Goal: Check status: Check status

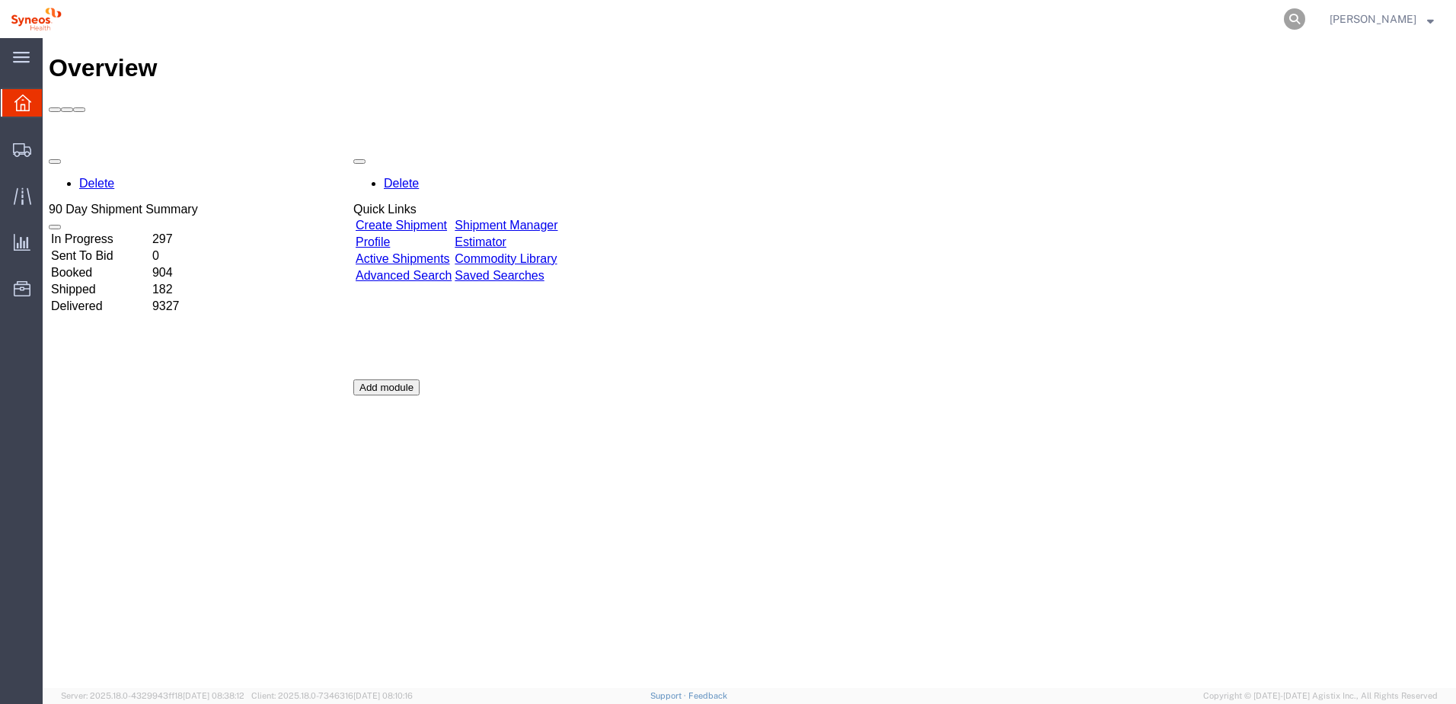
click at [1305, 14] on icon at bounding box center [1294, 18] width 21 height 21
click at [1084, 22] on input "search" at bounding box center [1052, 19] width 463 height 37
paste input "56674119"
type input "56674119"
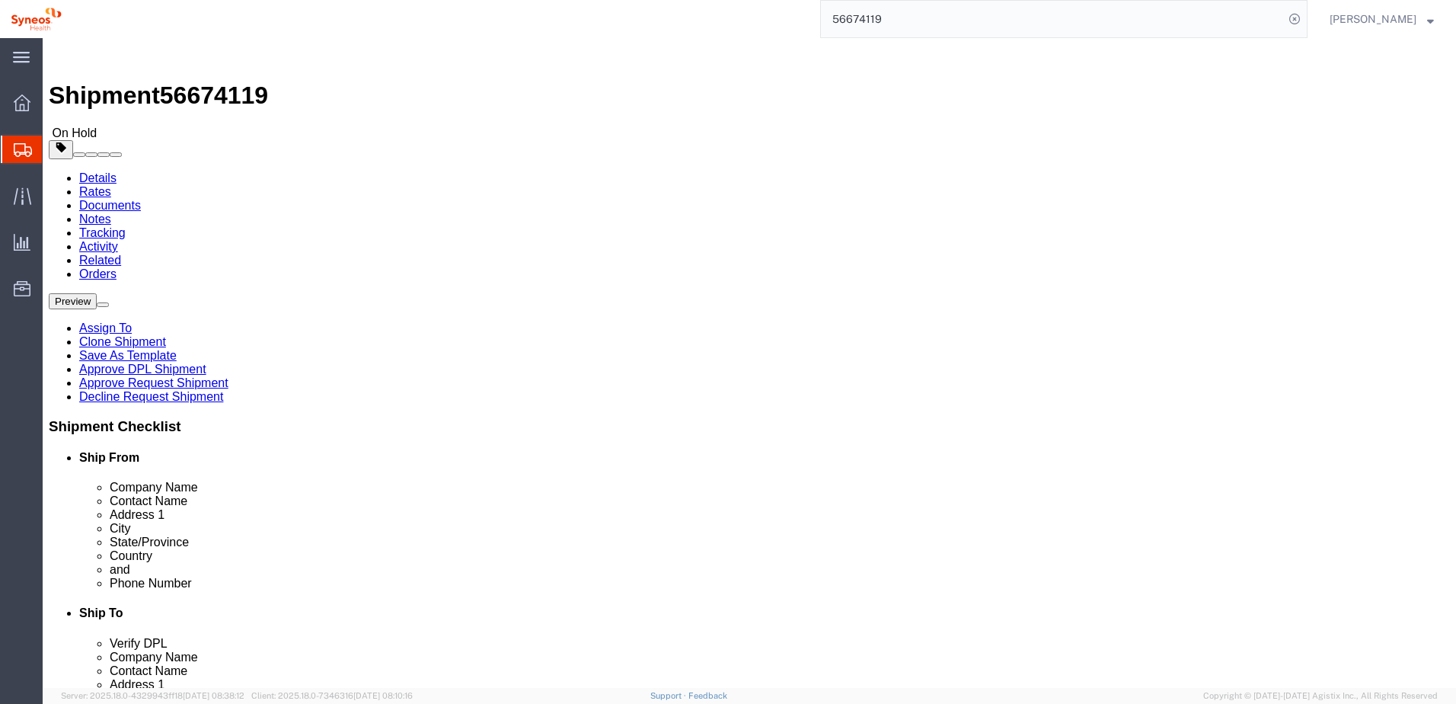
select select
click link "Approve DPL Shipment"
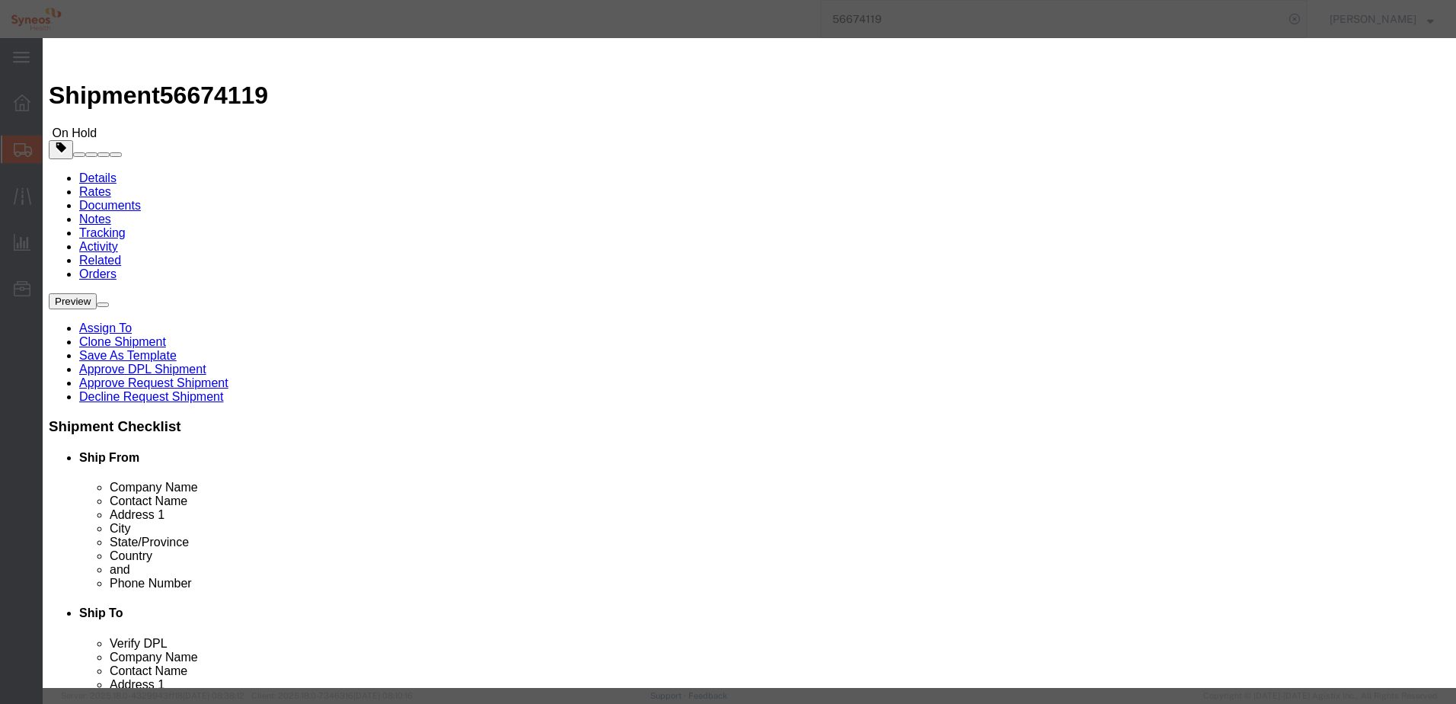
click button "Yes"
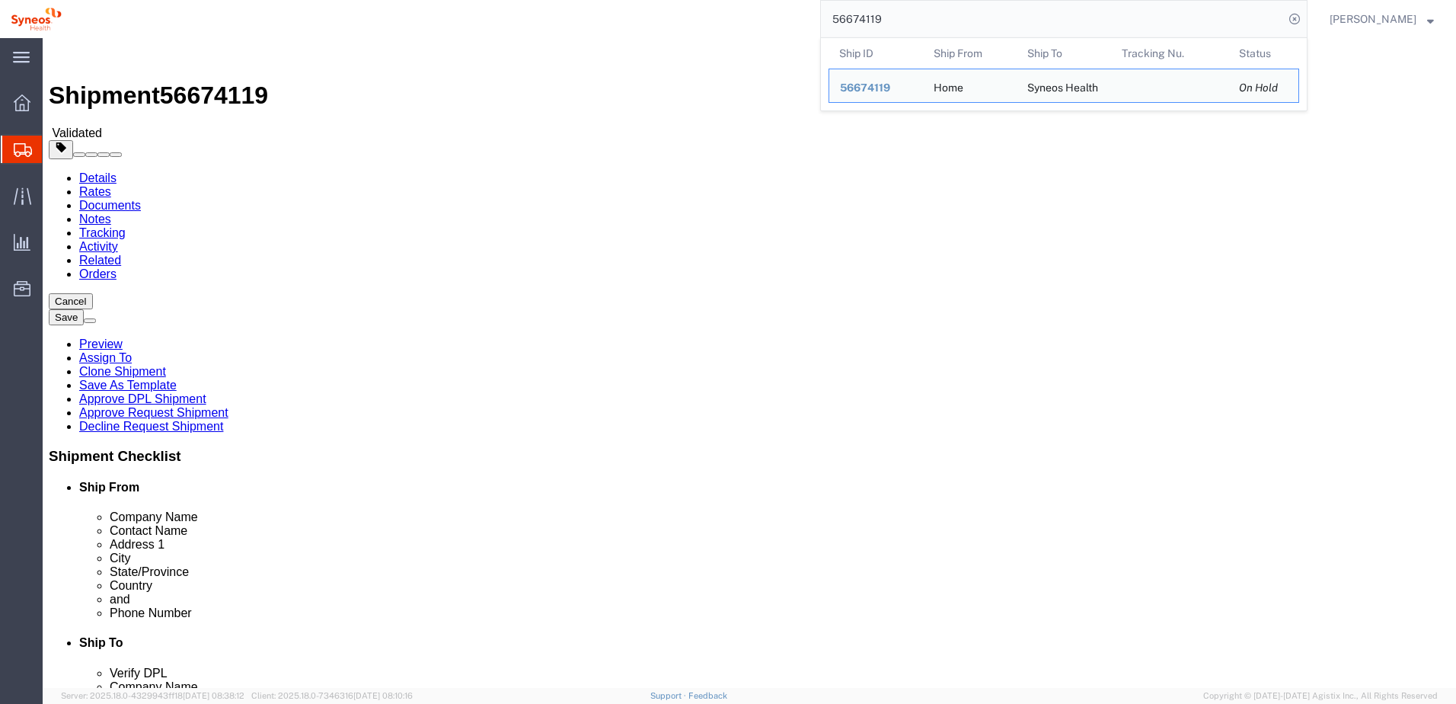
drag, startPoint x: 912, startPoint y: 13, endPoint x: 821, endPoint y: 20, distance: 91.6
click at [821, 20] on div "56674119 Ship ID Ship From Ship To Tracking Nu. Status Ship ID 56674119 Ship Fr…" at bounding box center [689, 19] width 1235 height 38
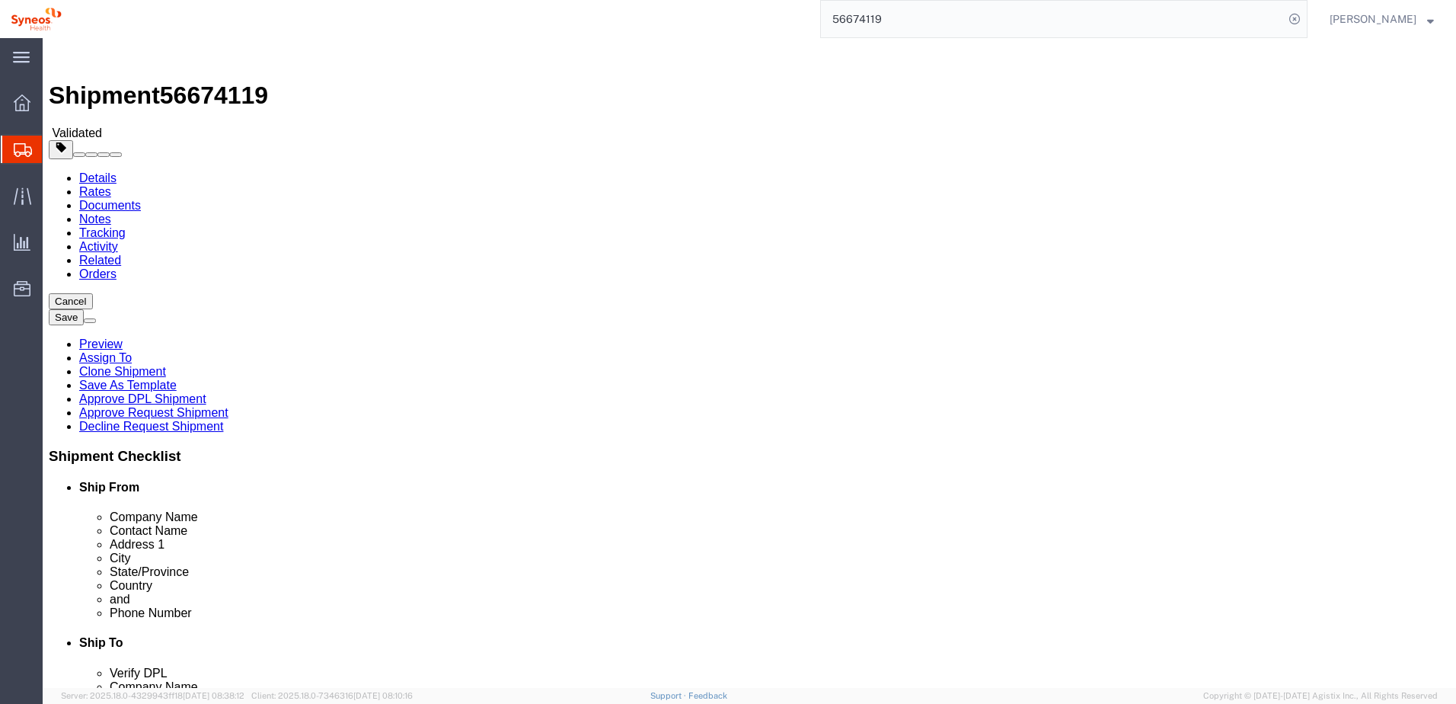
paste input "8155"
type input "56681559"
